Goal: Task Accomplishment & Management: Use online tool/utility

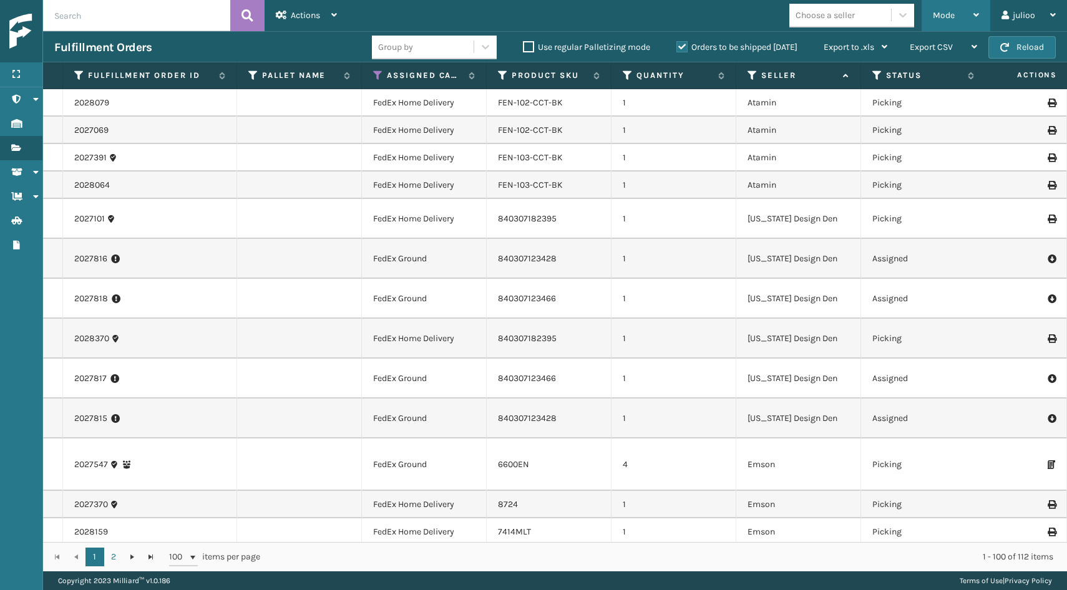
click at [952, 14] on span "Mode" at bounding box center [944, 15] width 22 height 11
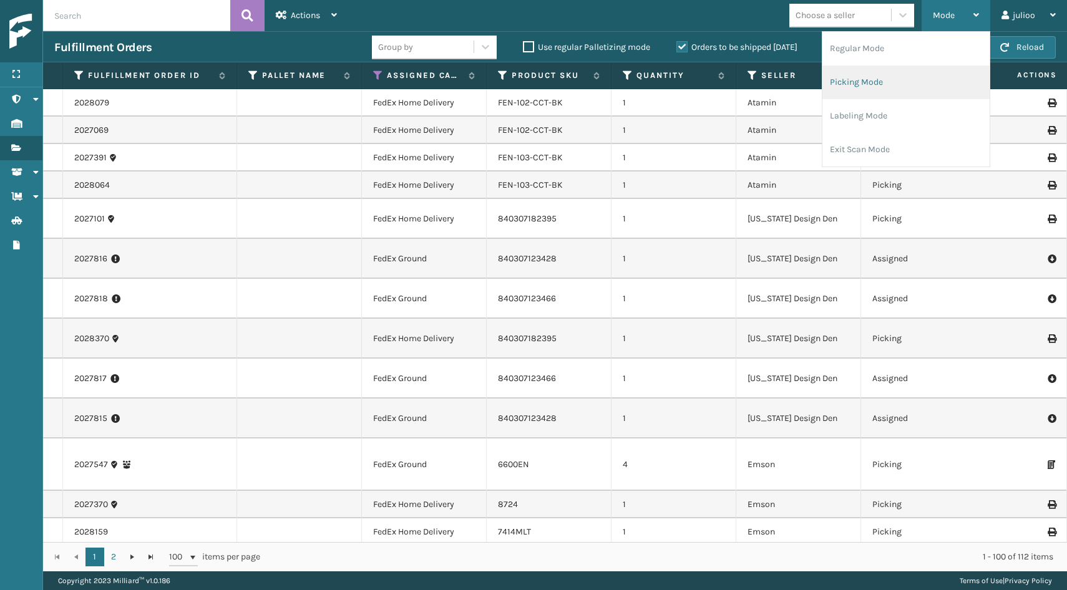
click at [891, 79] on li "Picking Mode" at bounding box center [906, 83] width 167 height 34
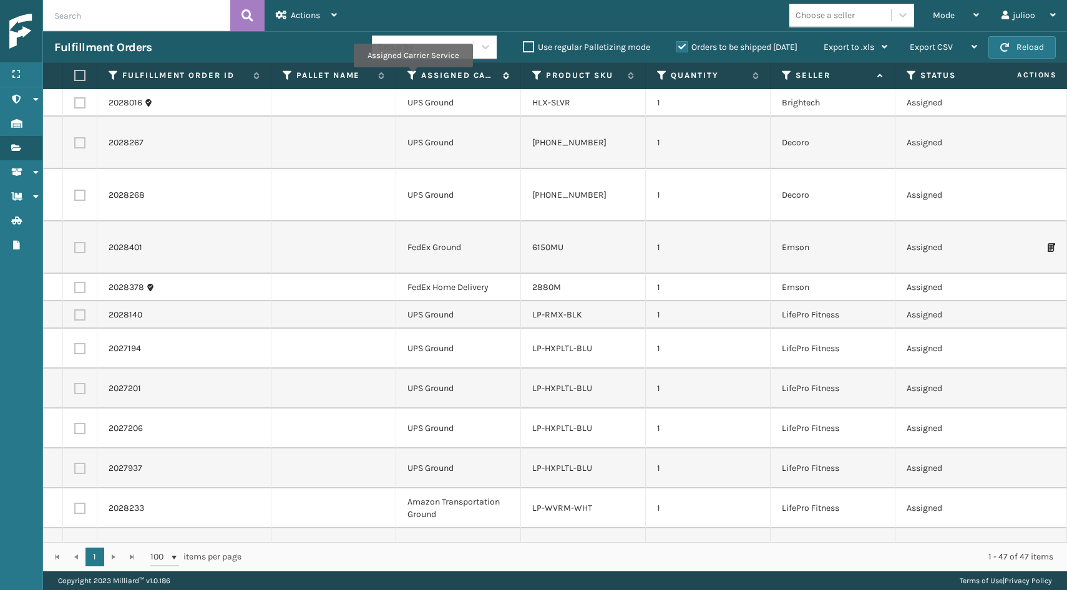
click at [413, 76] on icon at bounding box center [413, 75] width 10 height 11
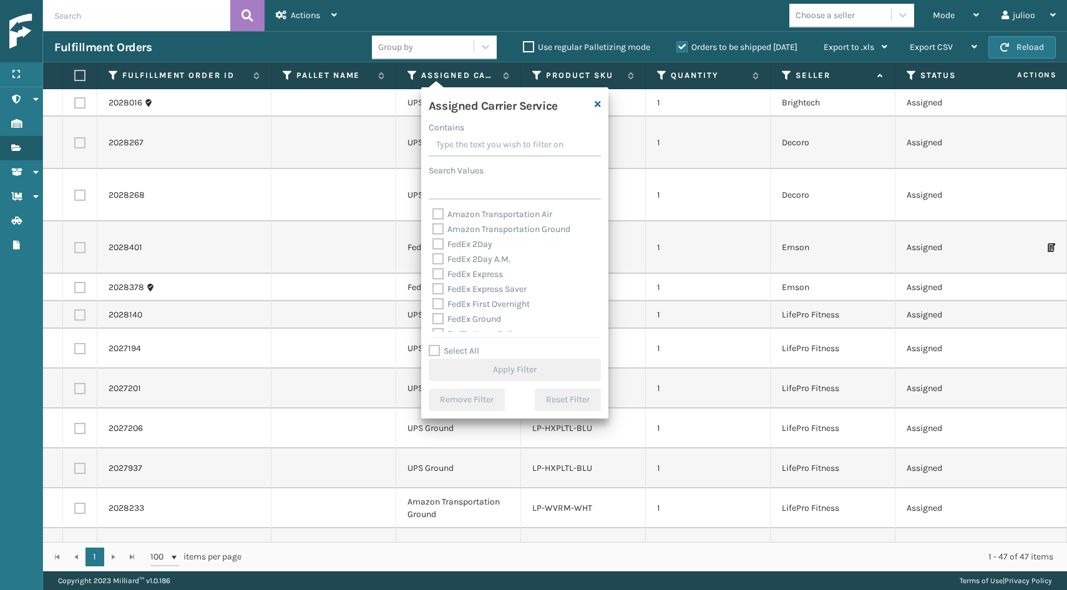
click at [435, 348] on label "Select All" at bounding box center [454, 351] width 51 height 11
click at [435, 345] on input "Select All" at bounding box center [522, 344] width 187 height 1
checkbox input "true"
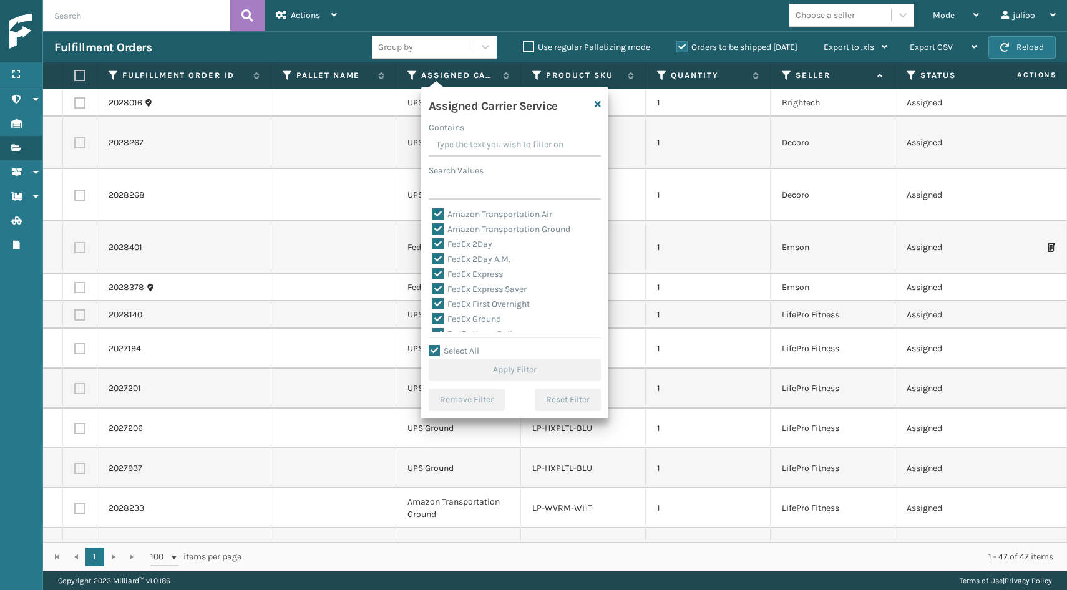
checkbox input "true"
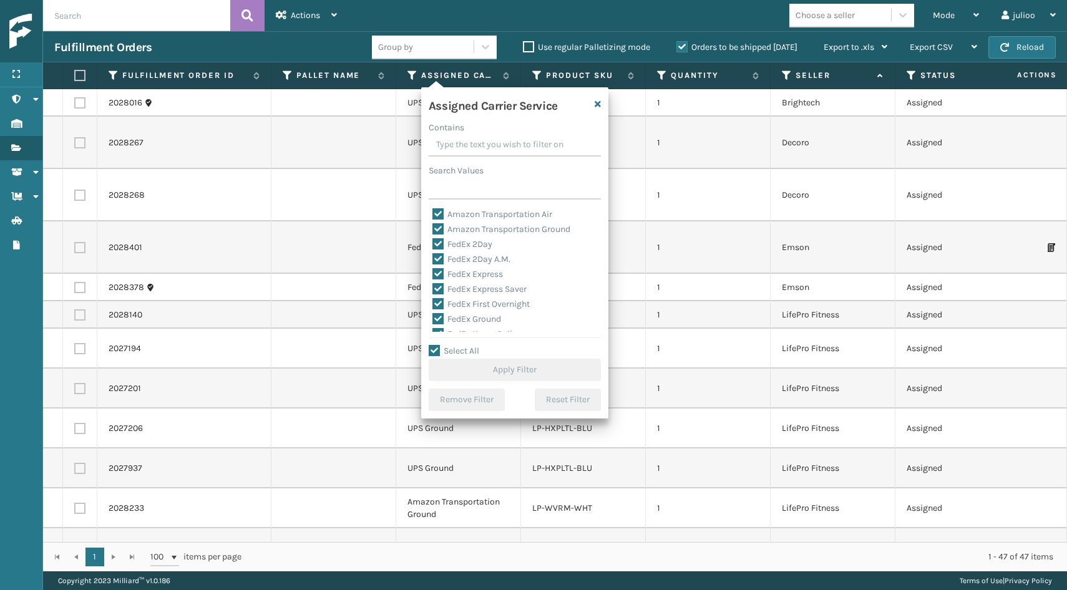
checkbox input "true"
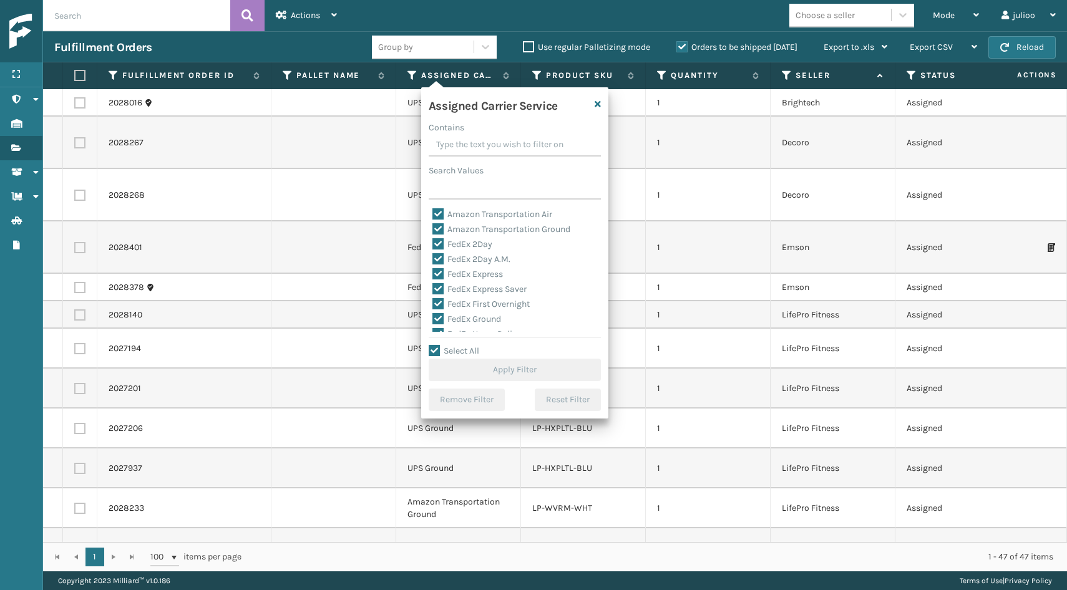
checkbox input "true"
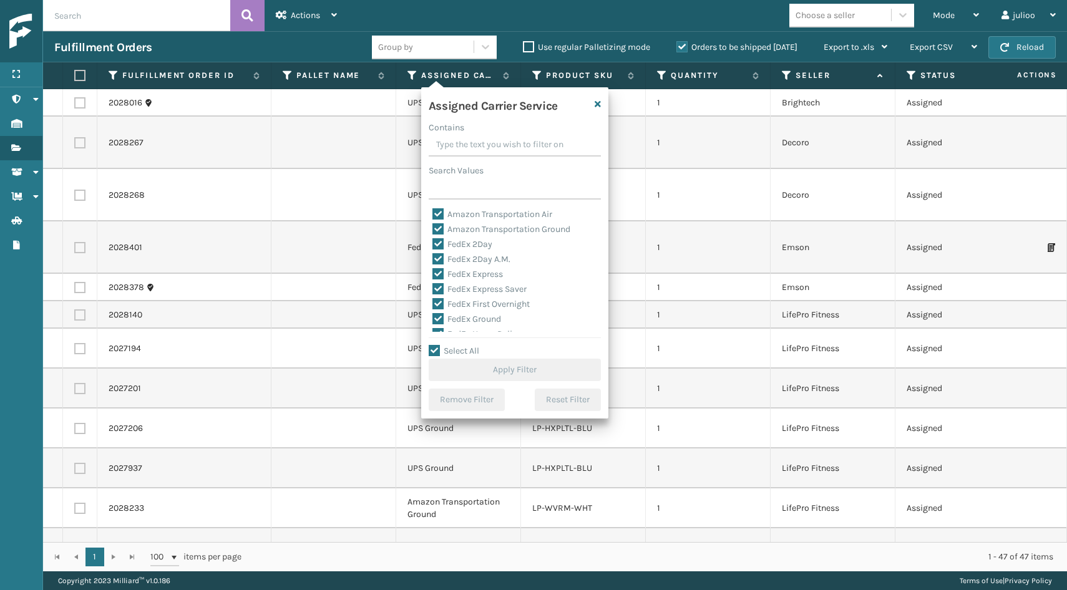
checkbox input "true"
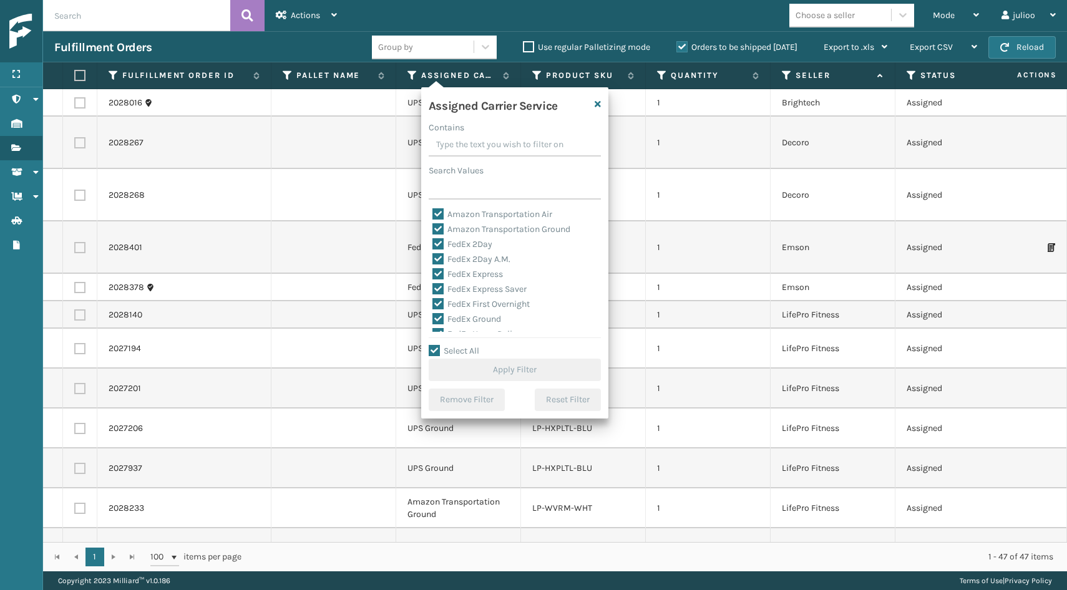
checkbox input "true"
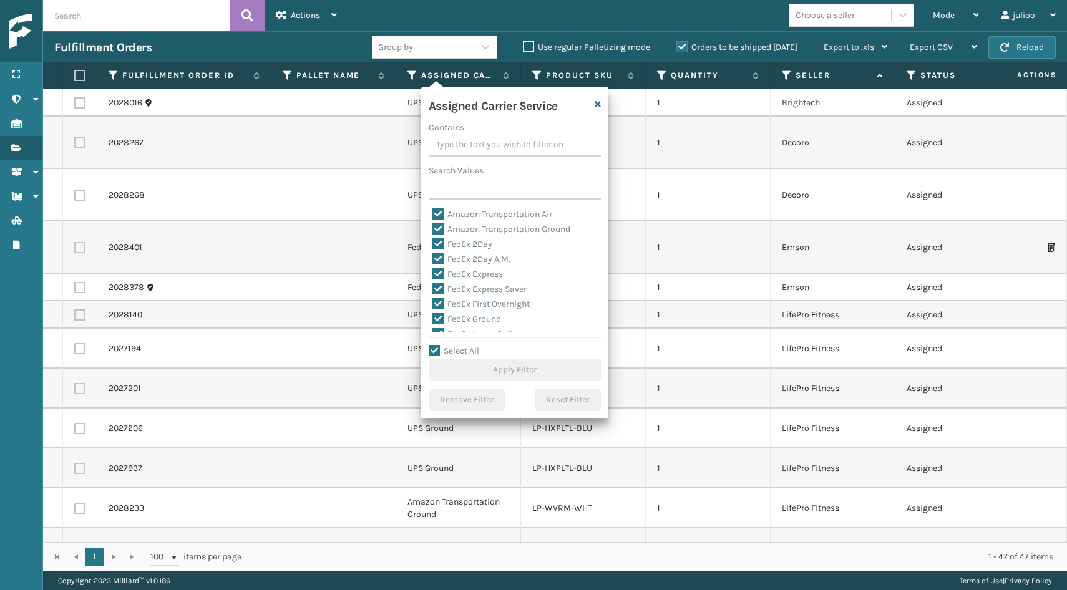
checkbox input "true"
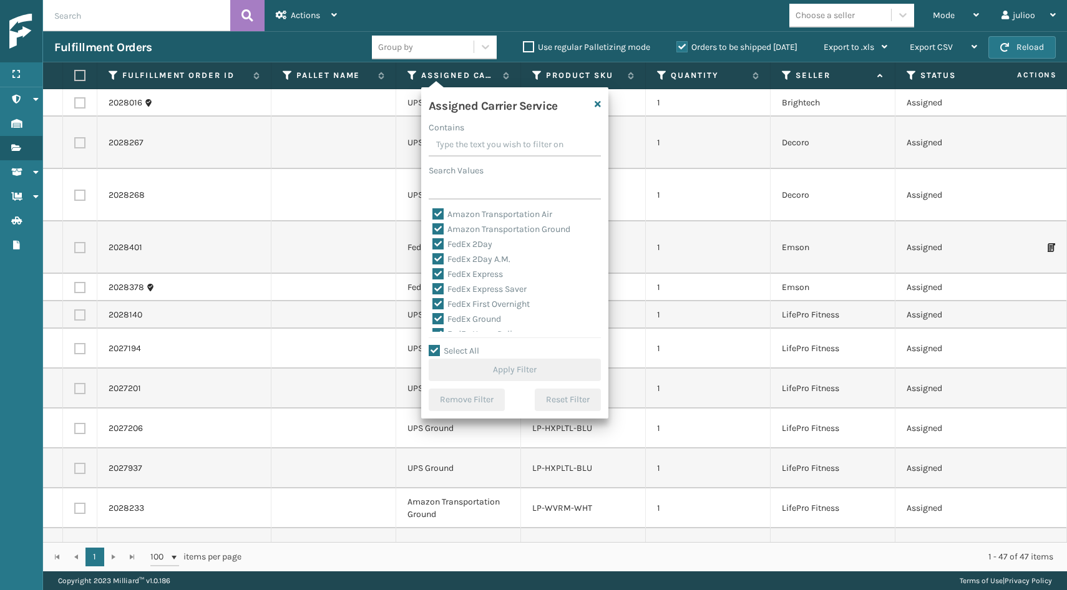
checkbox input "true"
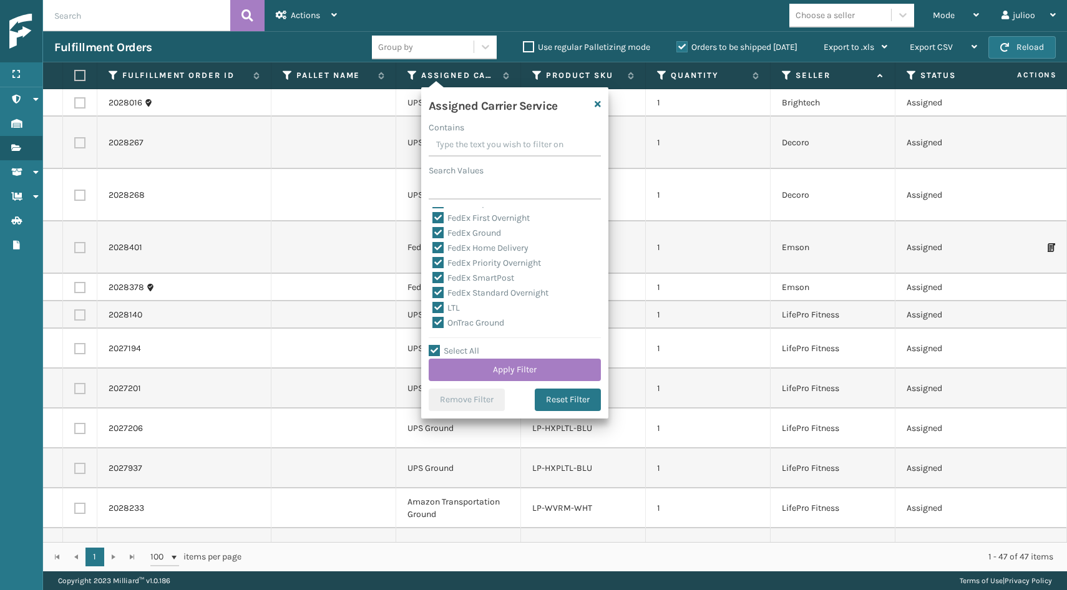
scroll to position [89, 0]
click at [438, 300] on label "LTL" at bounding box center [446, 305] width 27 height 11
click at [433, 300] on input "LTL" at bounding box center [433, 302] width 1 height 8
checkbox input "false"
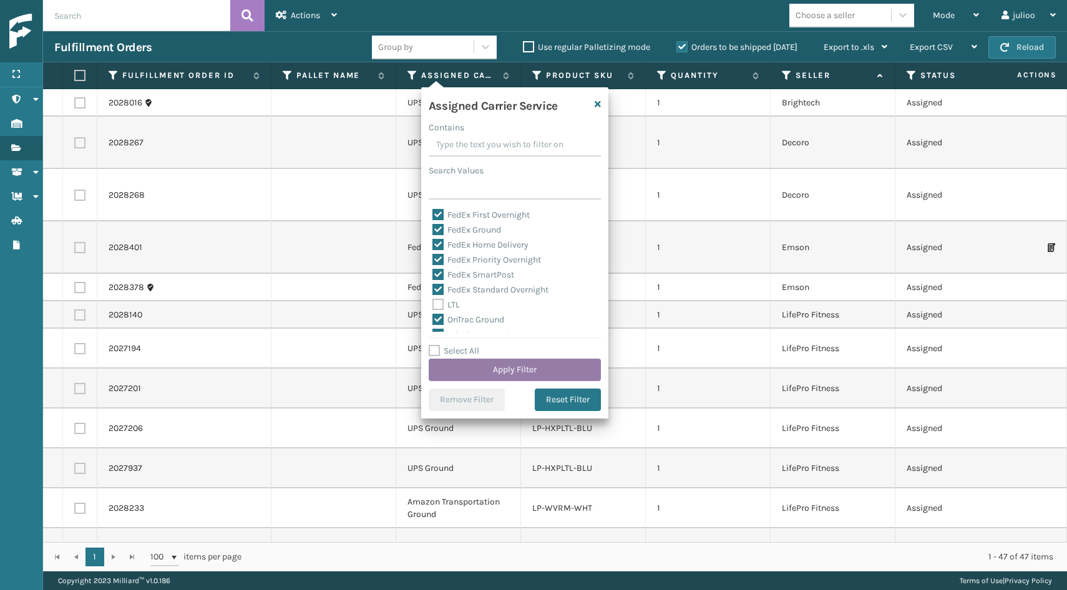
click at [472, 369] on button "Apply Filter" at bounding box center [515, 370] width 172 height 22
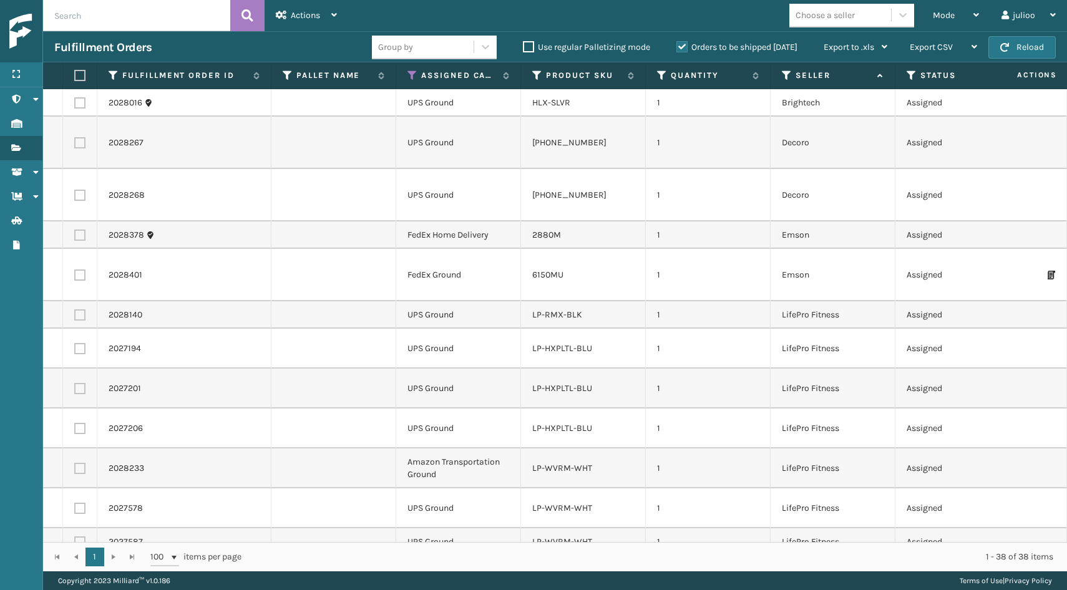
scroll to position [0, 0]
click at [504, 76] on icon at bounding box center [504, 75] width 10 height 7
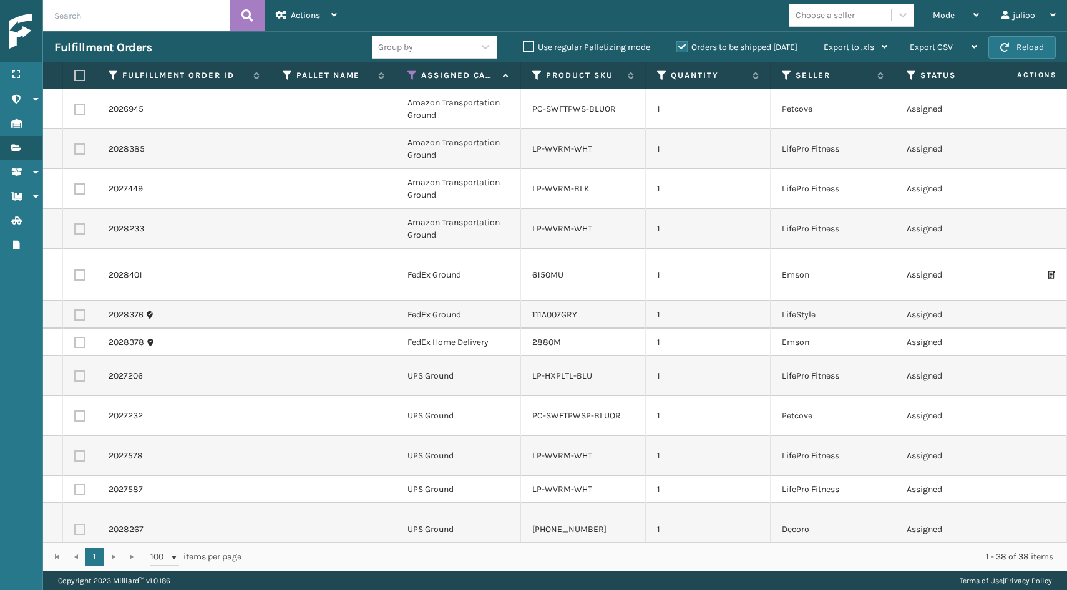
click at [81, 71] on label at bounding box center [77, 75] width 7 height 11
click at [75, 72] on input "checkbox" at bounding box center [74, 76] width 1 height 8
checkbox input "true"
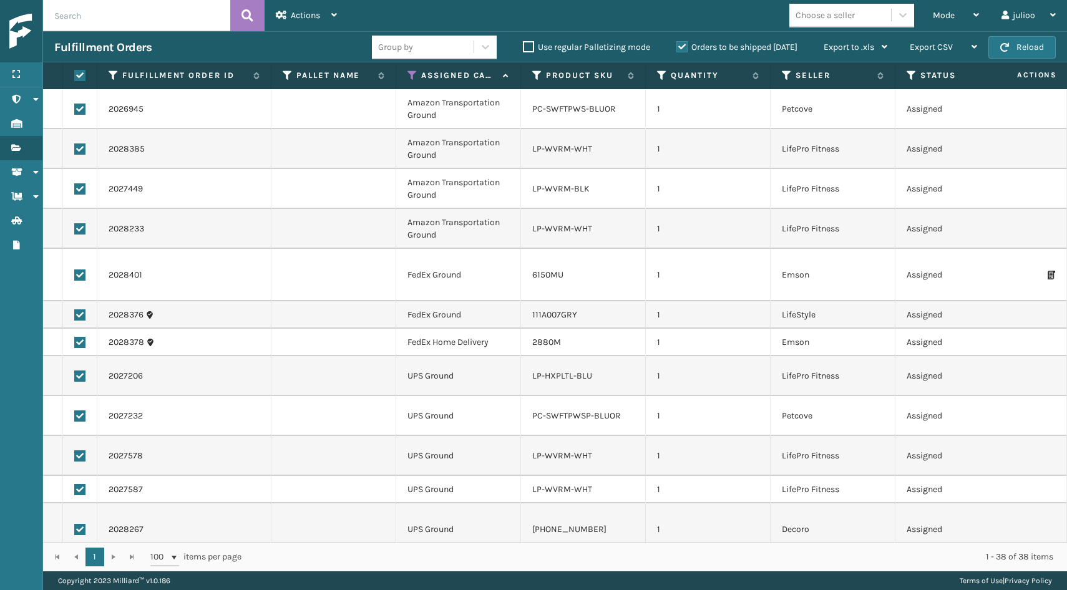
checkbox input "true"
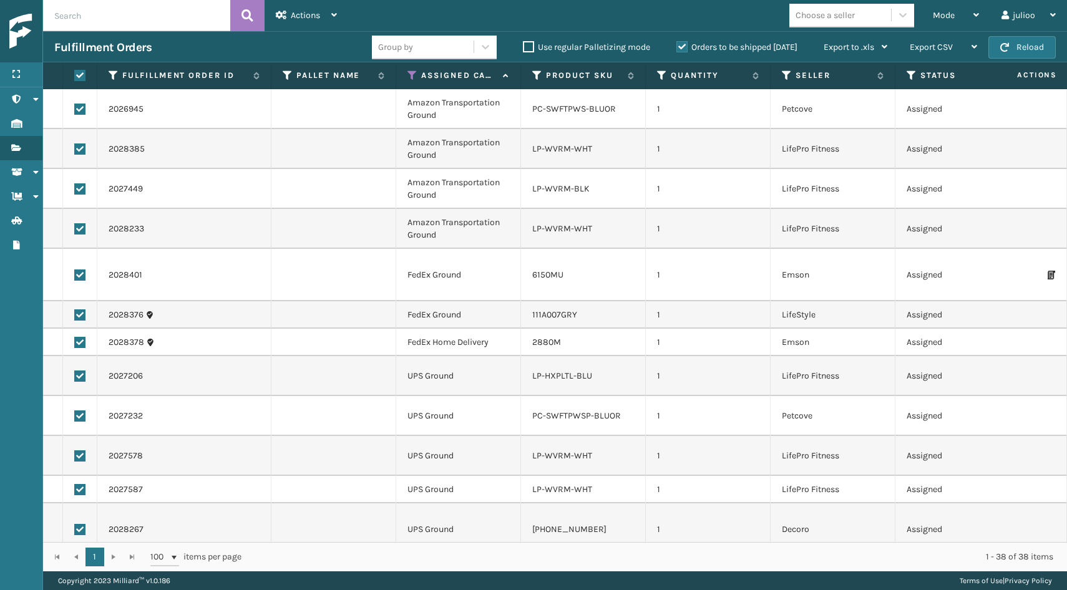
checkbox input "true"
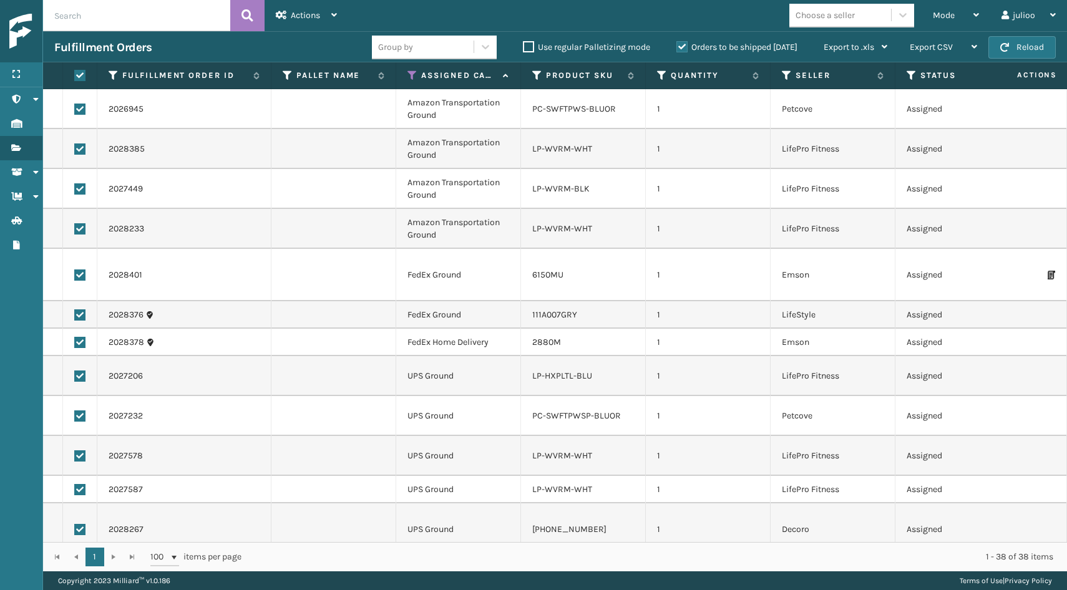
checkbox input "true"
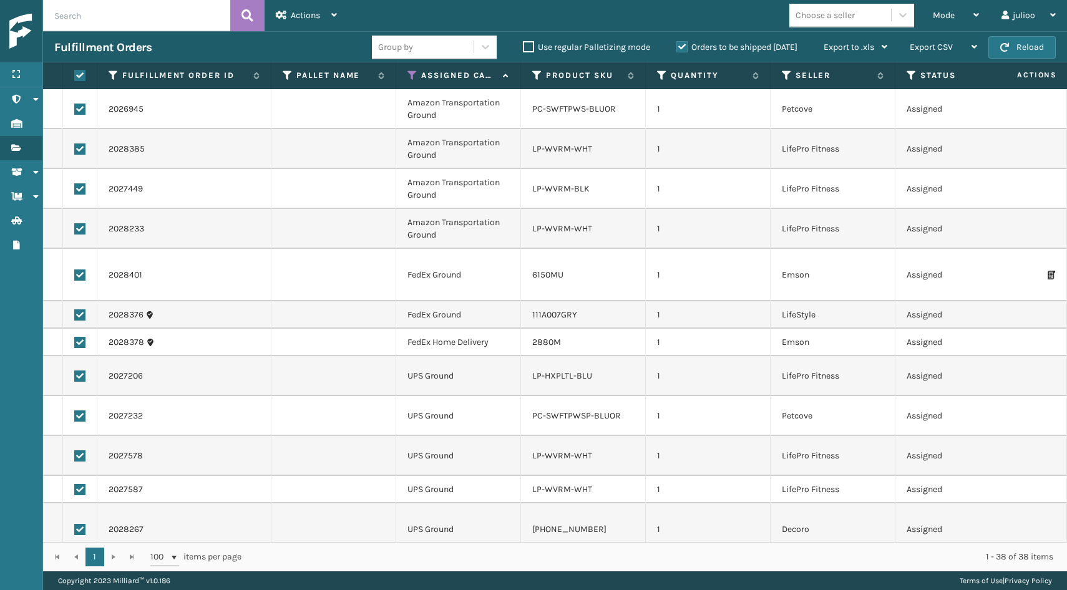
checkbox input "true"
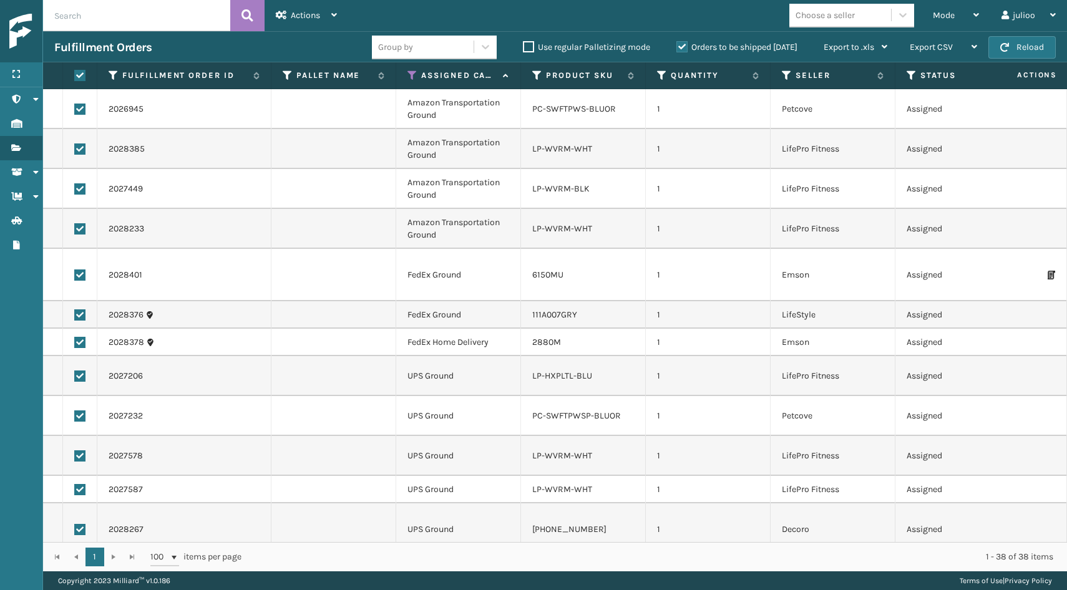
checkbox input "true"
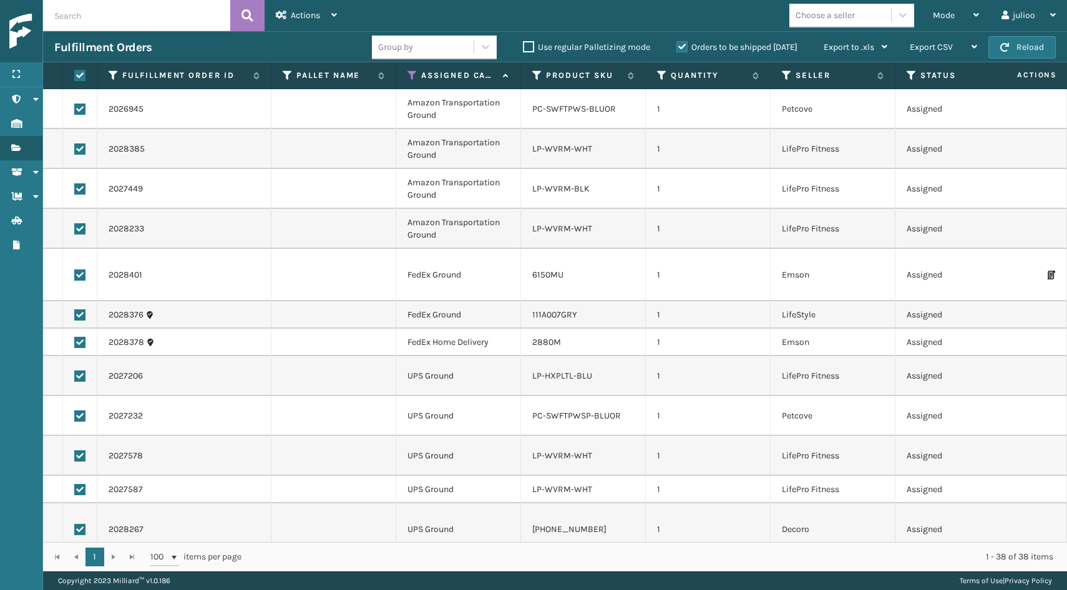
checkbox input "true"
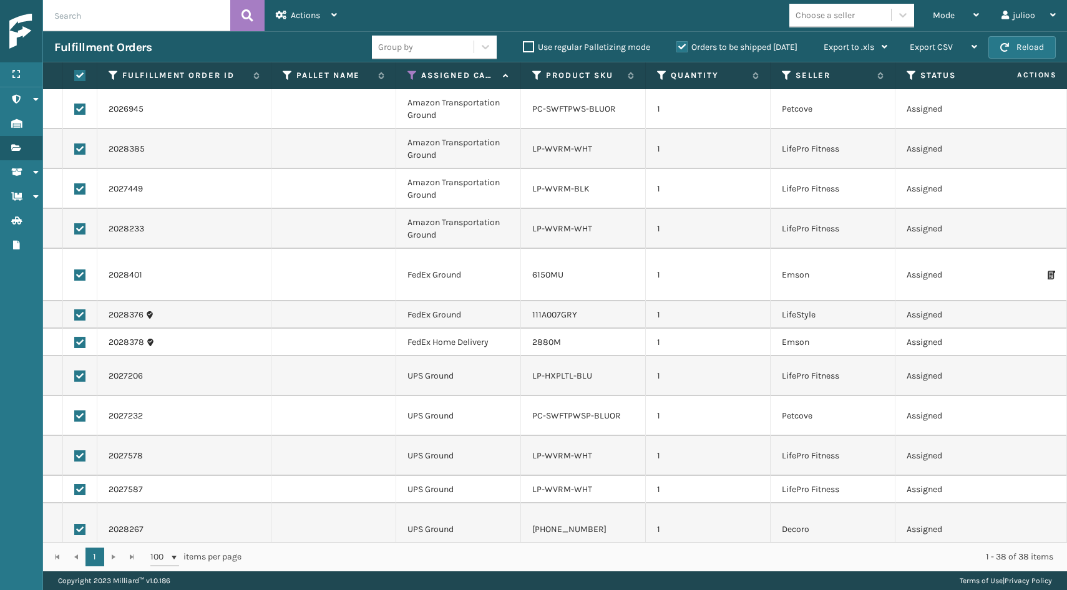
checkbox input "true"
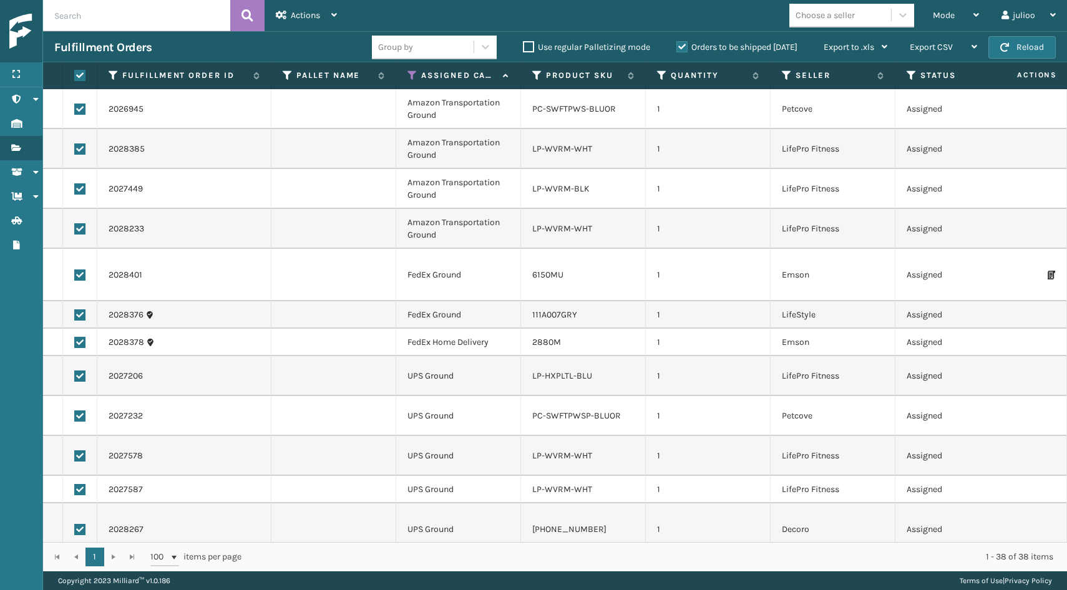
checkbox input "true"
click at [77, 340] on label at bounding box center [79, 342] width 11 height 11
click at [75, 340] on input "checkbox" at bounding box center [74, 341] width 1 height 8
checkbox input "false"
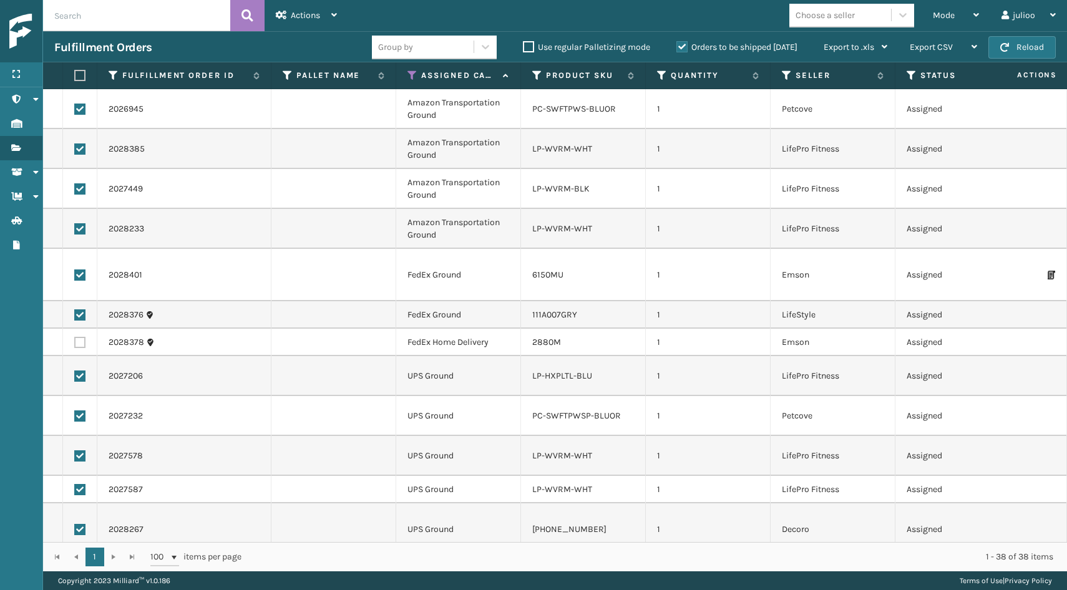
click at [81, 311] on label at bounding box center [79, 315] width 11 height 11
click at [75, 311] on input "checkbox" at bounding box center [74, 314] width 1 height 8
checkbox input "false"
click at [79, 273] on label at bounding box center [79, 275] width 11 height 11
click at [75, 273] on input "checkbox" at bounding box center [74, 274] width 1 height 8
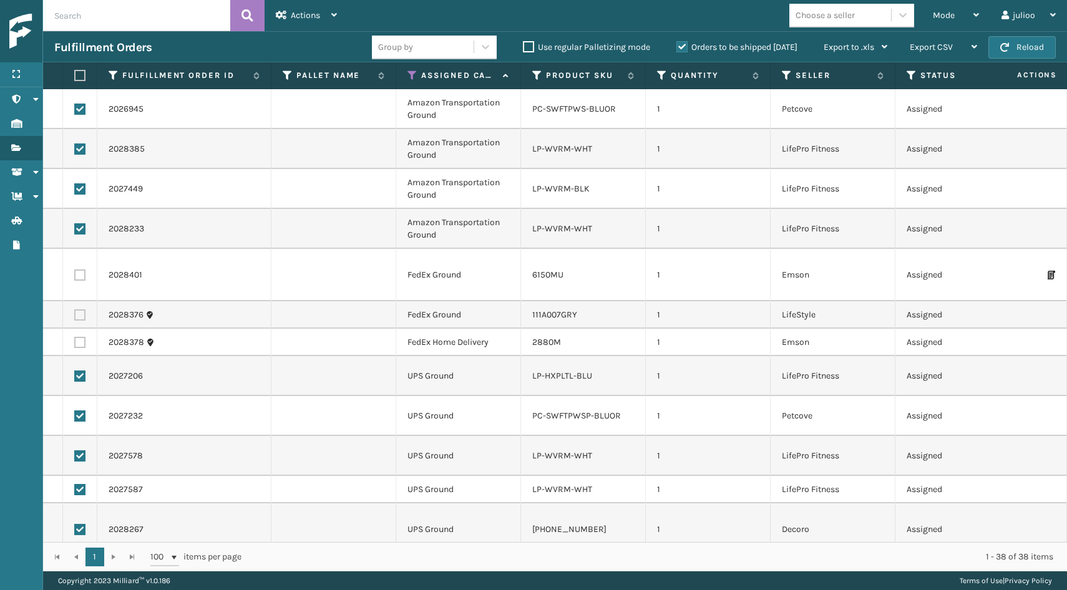
checkbox input "false"
click at [81, 233] on label at bounding box center [79, 228] width 11 height 11
click at [75, 232] on input "checkbox" at bounding box center [74, 227] width 1 height 8
checkbox input "false"
click at [81, 187] on label at bounding box center [79, 188] width 11 height 11
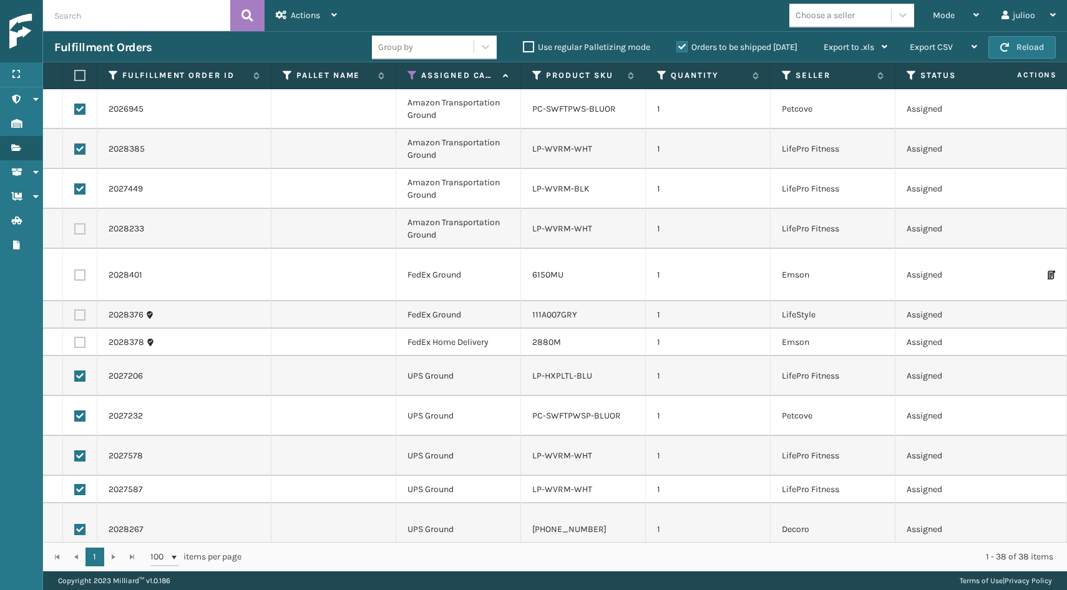
click at [75, 187] on input "checkbox" at bounding box center [74, 187] width 1 height 8
checkbox input "false"
click at [80, 149] on label at bounding box center [79, 149] width 11 height 11
click at [75, 149] on input "checkbox" at bounding box center [74, 148] width 1 height 8
checkbox input "false"
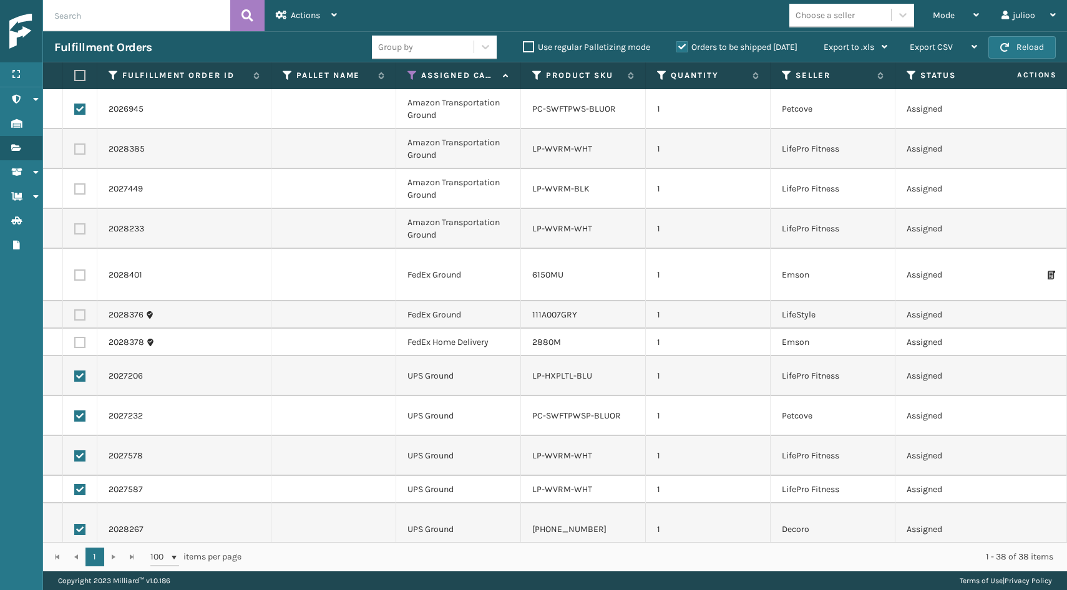
click at [80, 107] on label at bounding box center [79, 109] width 11 height 11
click at [75, 107] on input "checkbox" at bounding box center [74, 108] width 1 height 8
checkbox input "false"
click at [327, 20] on div "Actions" at bounding box center [306, 15] width 61 height 31
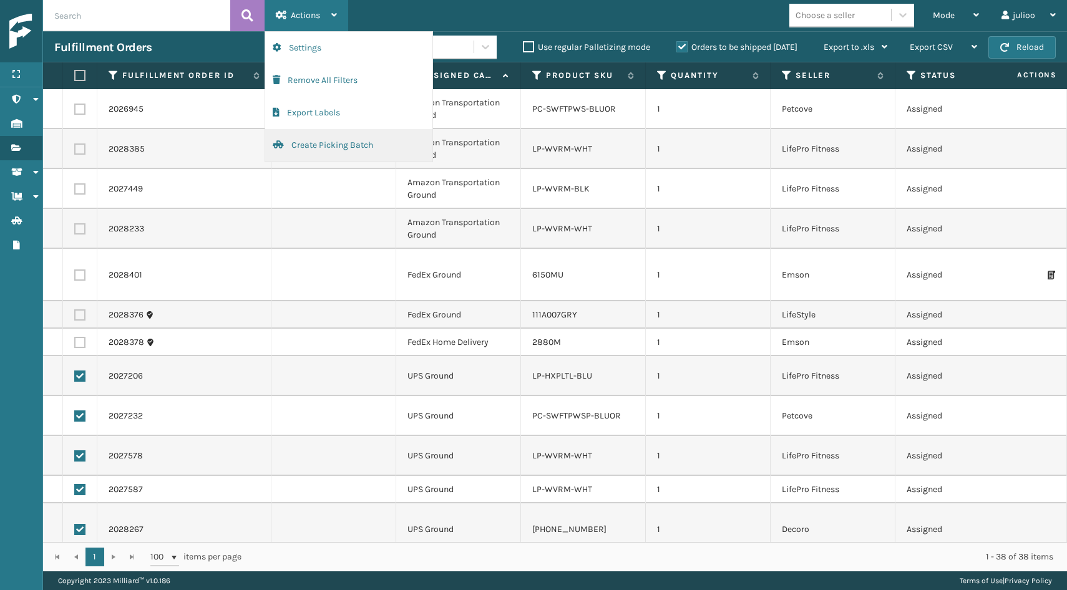
click at [336, 145] on button "Create Picking Batch" at bounding box center [348, 145] width 167 height 32
